Goal: Task Accomplishment & Management: Use online tool/utility

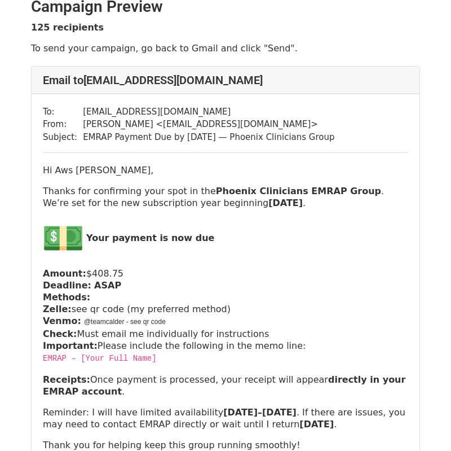
scroll to position [15, 0]
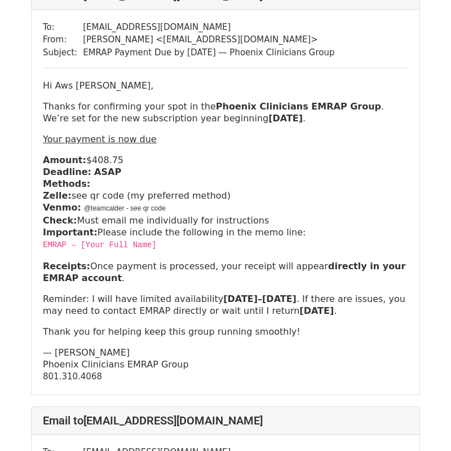
scroll to position [100, 0]
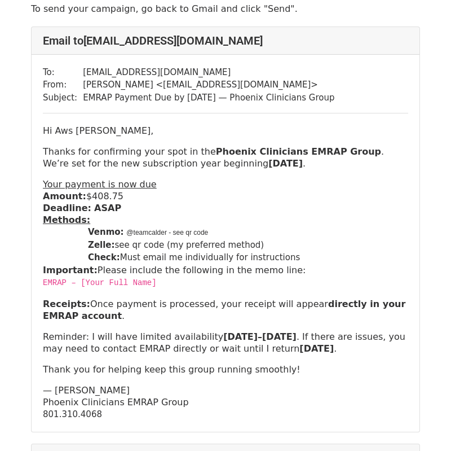
scroll to position [55, 0]
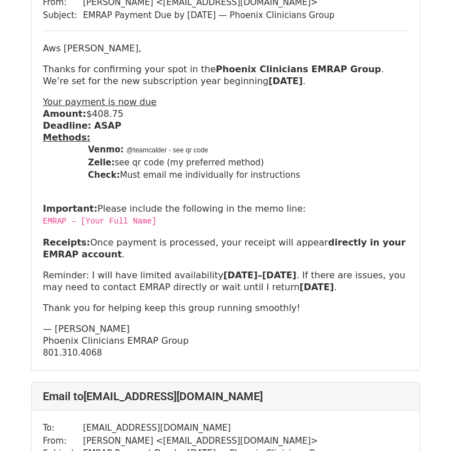
scroll to position [138, 0]
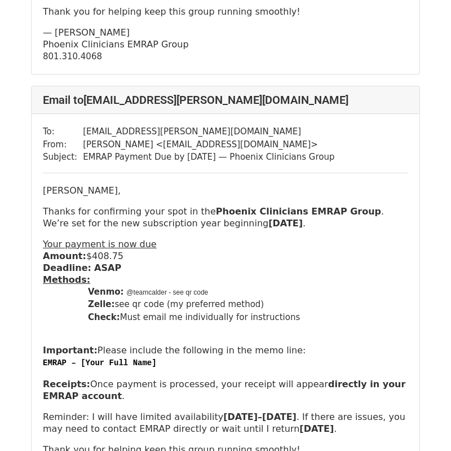
scroll to position [21522, 0]
